Goal: Task Accomplishment & Management: Complete application form

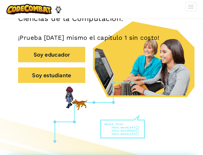
scroll to position [134, 0]
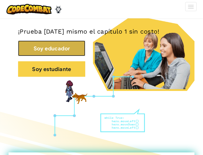
click at [42, 52] on button "Soy educador" at bounding box center [51, 49] width 67 height 16
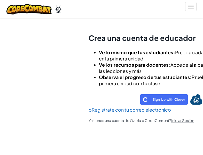
scroll to position [18, 0]
